Goal: Navigation & Orientation: Find specific page/section

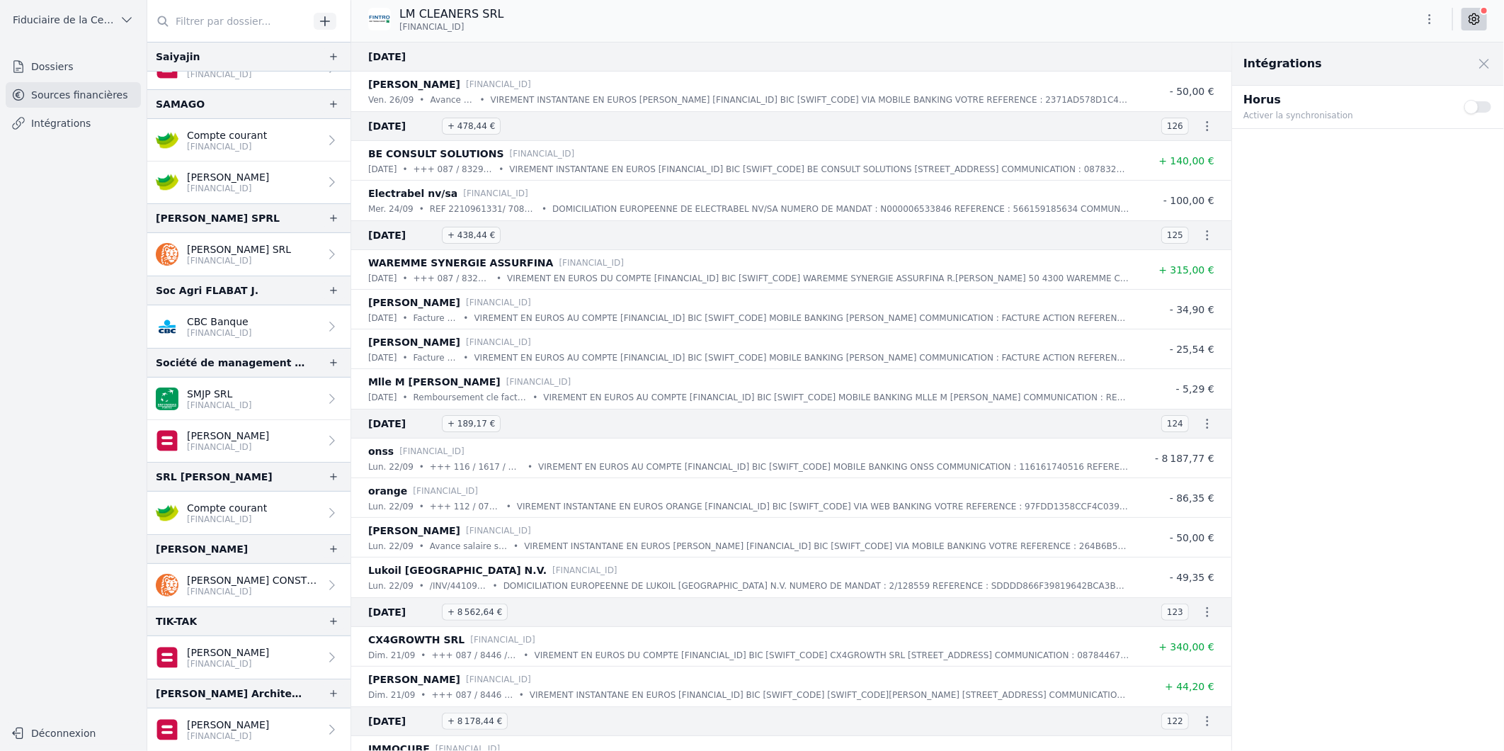
scroll to position [3541, 0]
click at [239, 323] on p "CBC Banque" at bounding box center [219, 321] width 65 height 14
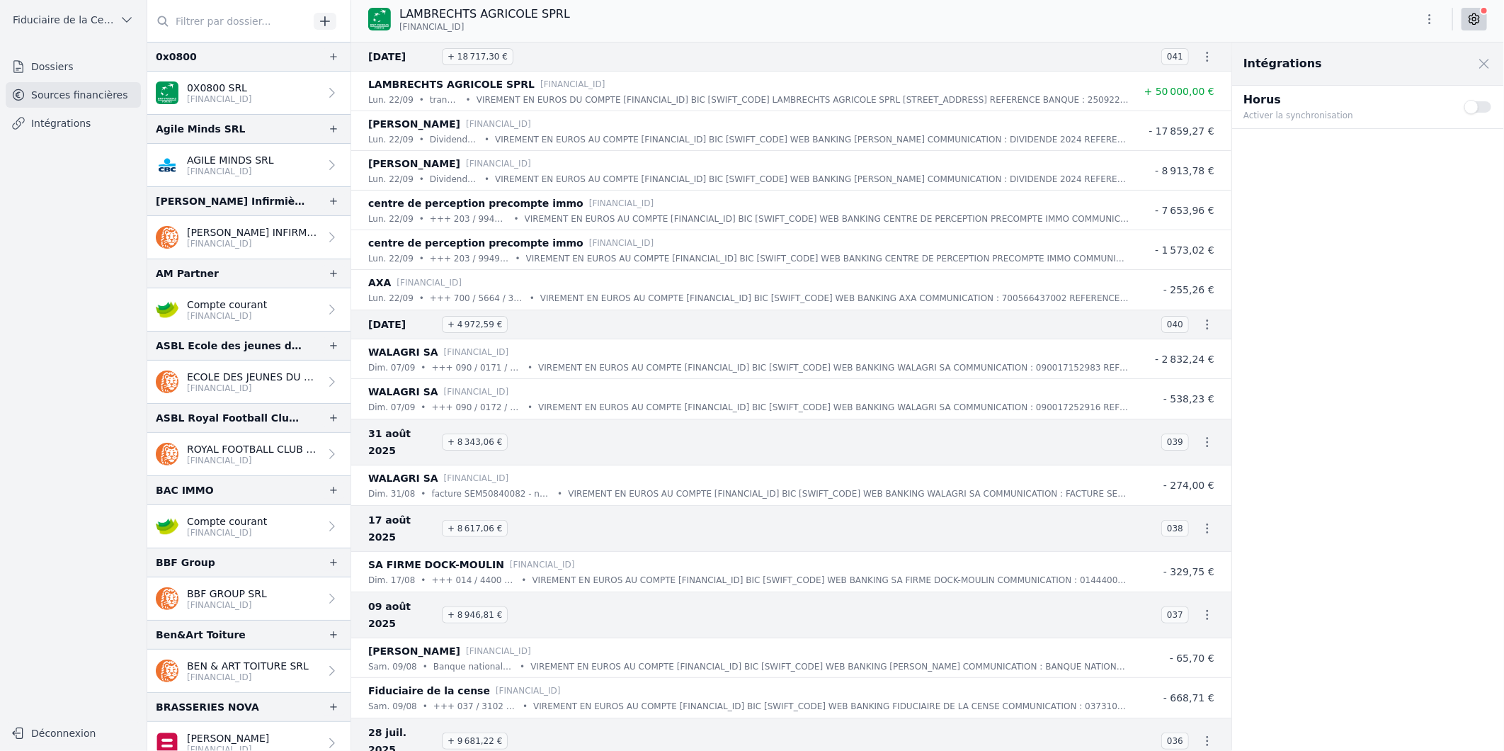
click at [72, 47] on div "Fiduciaire de la Cense & Associés Dossiers Sources financières Intégrations Déc…" at bounding box center [73, 375] width 147 height 751
click at [72, 67] on link "Dossiers" at bounding box center [73, 66] width 135 height 25
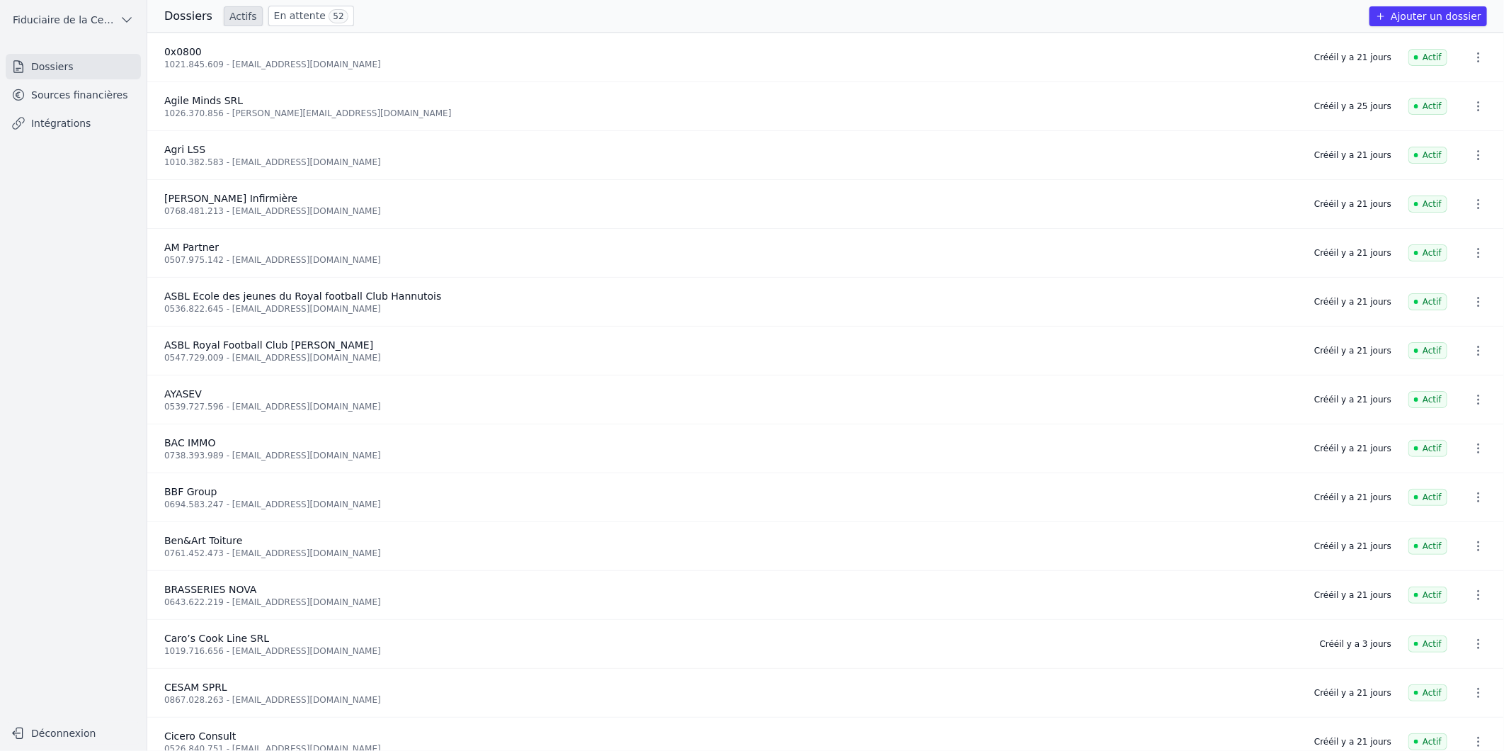
click at [282, 17] on link "En attente 52" at bounding box center [311, 16] width 86 height 21
